Goal: Find specific page/section: Find specific page/section

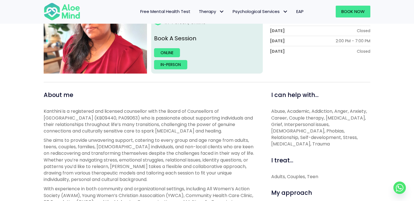
scroll to position [135, 0]
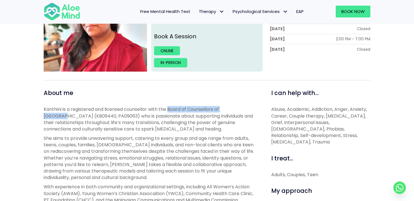
drag, startPoint x: 170, startPoint y: 109, endPoint x: 242, endPoint y: 108, distance: 71.7
click at [242, 108] on p "Kanthini is a registered and licensed counsellor with the Board of Counsellors …" at bounding box center [151, 119] width 215 height 26
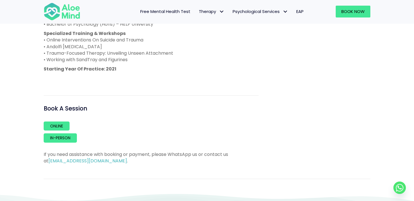
scroll to position [398, 0]
